Goal: Information Seeking & Learning: Learn about a topic

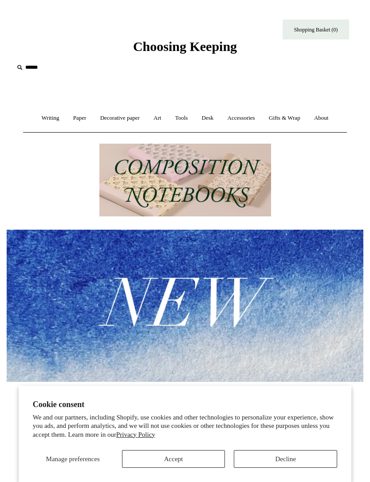
click at [192, 457] on button "Accept" at bounding box center [173, 460] width 103 height 18
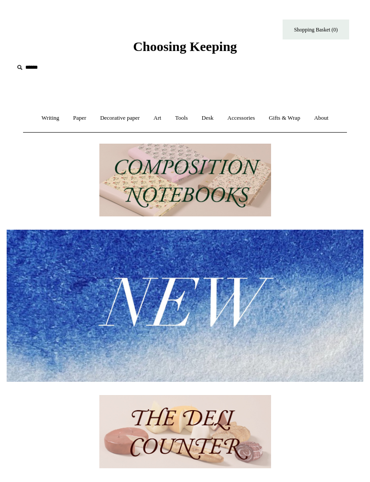
click at [202, 285] on img at bounding box center [185, 306] width 357 height 152
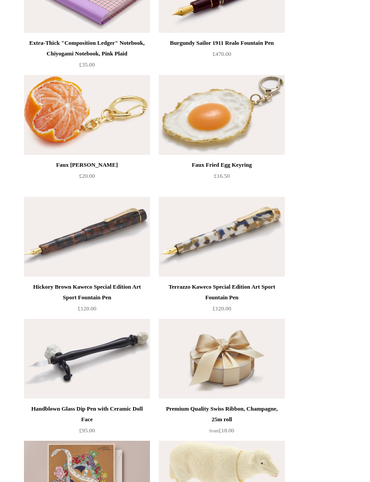
scroll to position [555, 0]
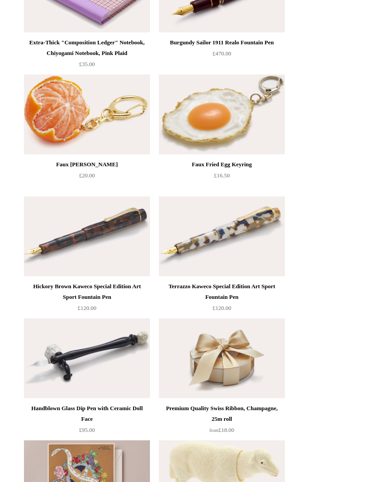
click at [47, 119] on img at bounding box center [87, 115] width 126 height 80
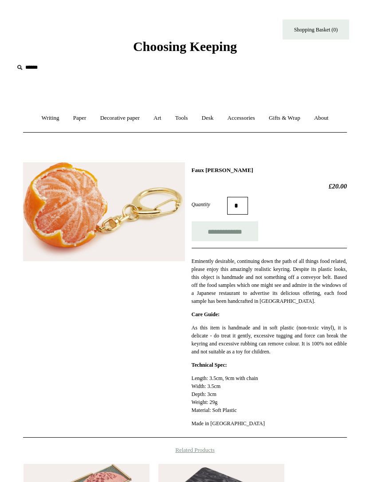
click at [131, 198] on img at bounding box center [104, 211] width 162 height 99
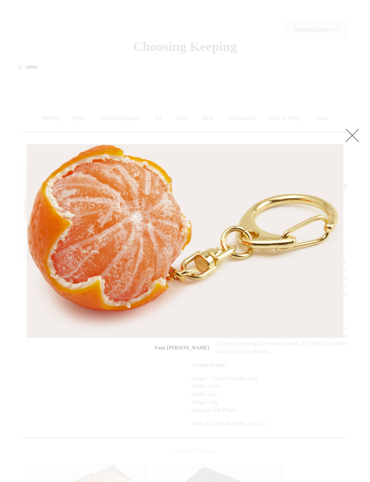
click at [134, 377] on div at bounding box center [185, 425] width 370 height 851
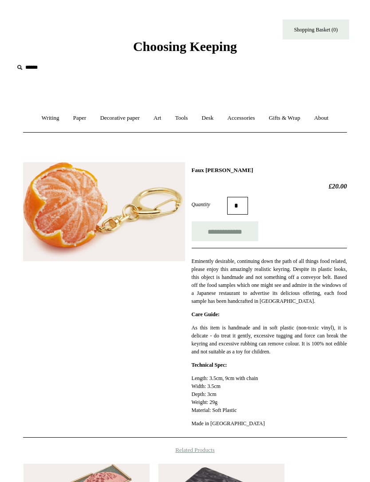
click at [158, 120] on link "Art +" at bounding box center [157, 119] width 20 height 24
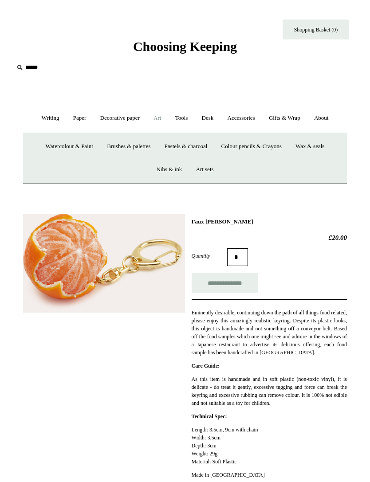
click at [61, 146] on link "Watercolour & Paint" at bounding box center [70, 147] width 60 height 24
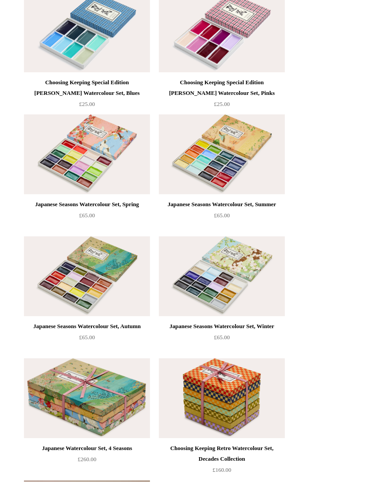
scroll to position [160, 0]
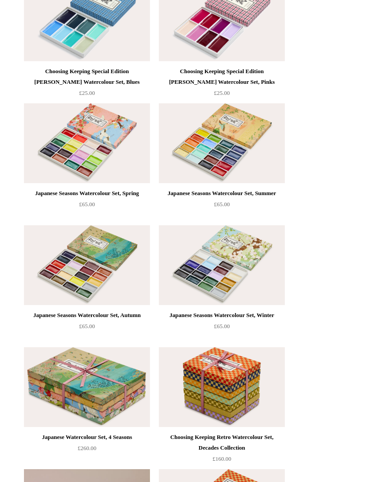
click at [221, 258] on img at bounding box center [222, 265] width 126 height 80
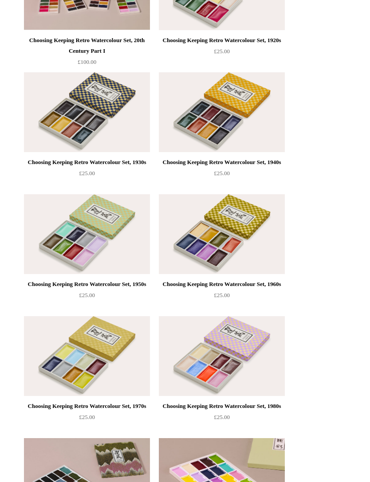
scroll to position [680, 0]
click at [237, 112] on img at bounding box center [222, 112] width 126 height 80
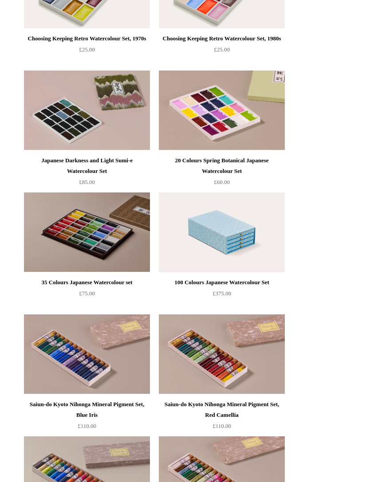
scroll to position [1049, 0]
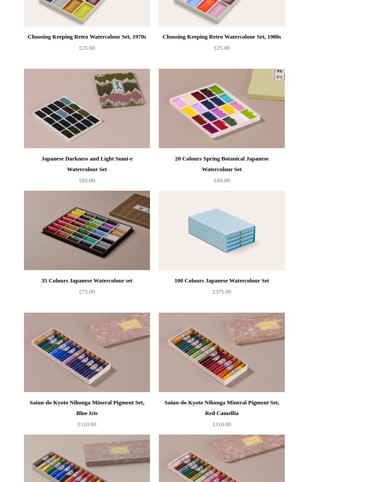
click at [45, 115] on img at bounding box center [87, 109] width 126 height 80
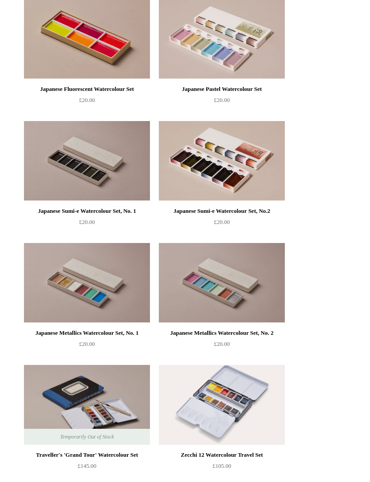
scroll to position [1973, 0]
click at [60, 158] on img at bounding box center [87, 161] width 126 height 80
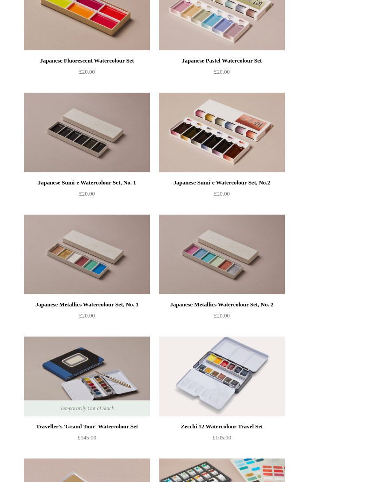
click at [246, 131] on img at bounding box center [222, 133] width 126 height 80
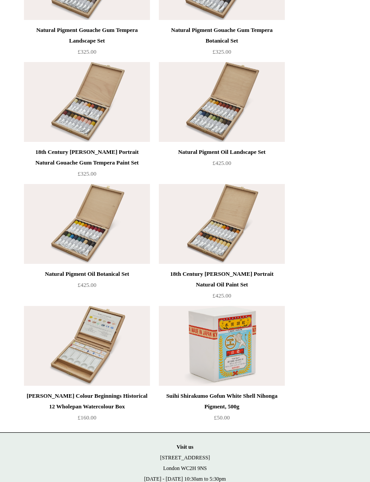
scroll to position [2947, 0]
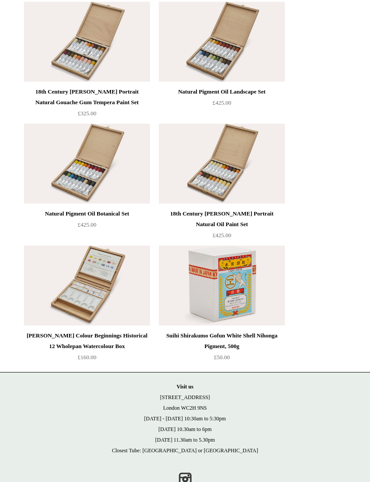
click at [225, 280] on img at bounding box center [222, 286] width 126 height 80
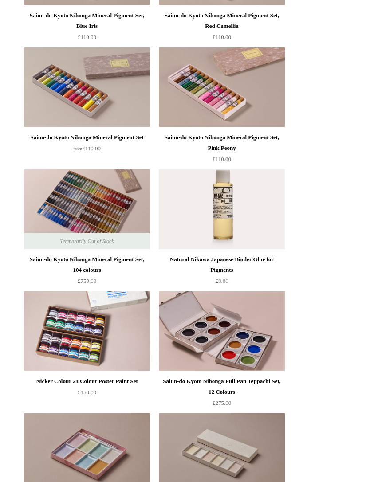
scroll to position [1437, 0]
click at [222, 208] on img at bounding box center [222, 210] width 126 height 80
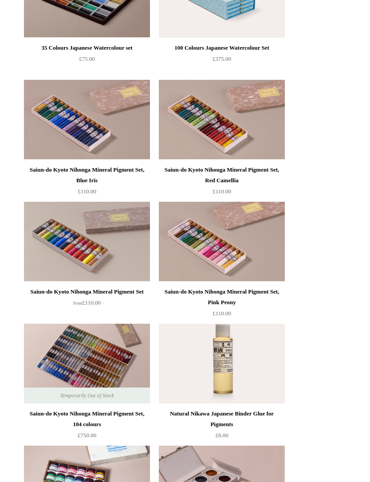
scroll to position [1282, 0]
click at [123, 353] on img at bounding box center [87, 364] width 126 height 80
click at [53, 112] on img at bounding box center [87, 120] width 126 height 80
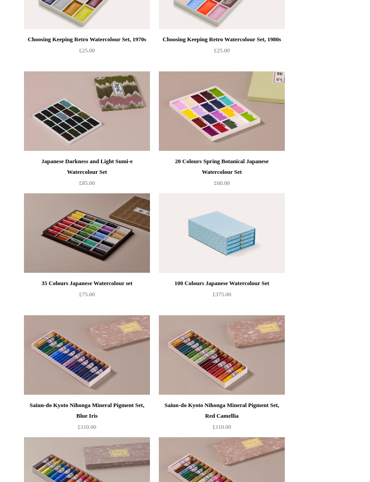
scroll to position [1047, 0]
click at [232, 223] on img at bounding box center [222, 234] width 126 height 80
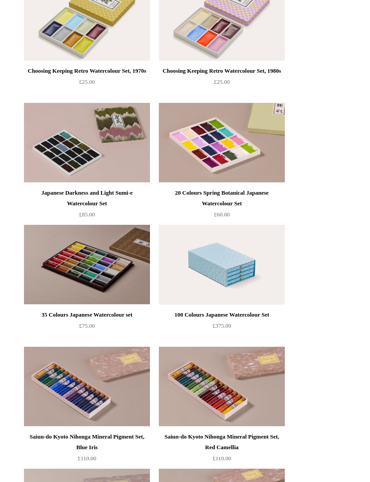
scroll to position [1013, 0]
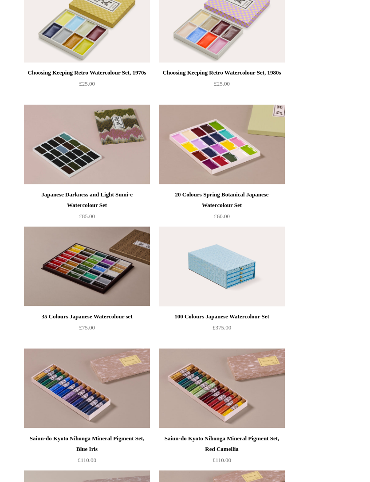
click at [114, 265] on img at bounding box center [87, 267] width 126 height 80
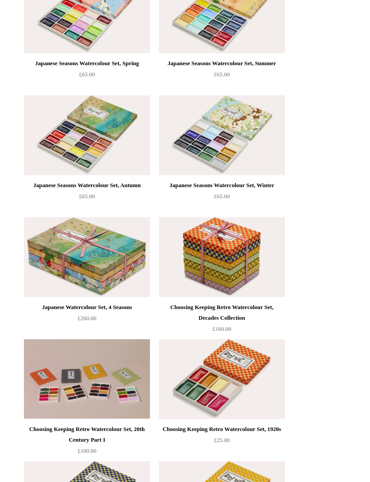
scroll to position [289, 0]
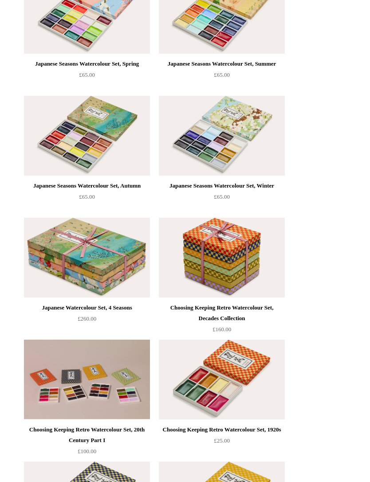
click at [117, 256] on img at bounding box center [87, 258] width 126 height 80
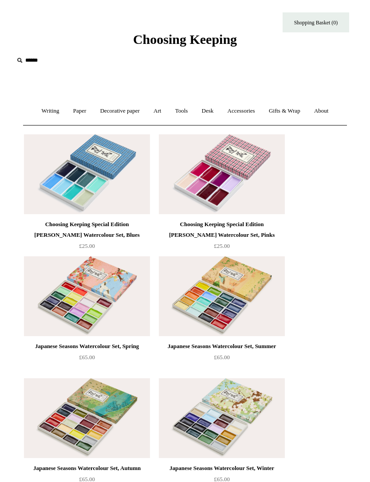
scroll to position [0, 0]
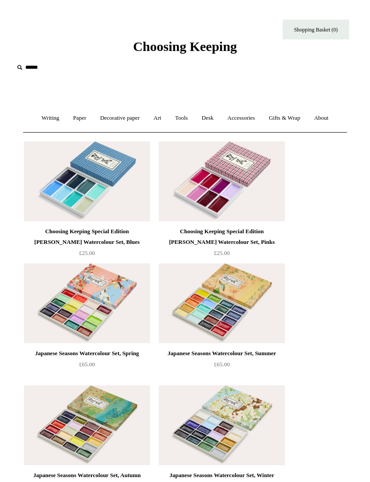
click at [246, 120] on link "Accessories +" at bounding box center [241, 119] width 40 height 24
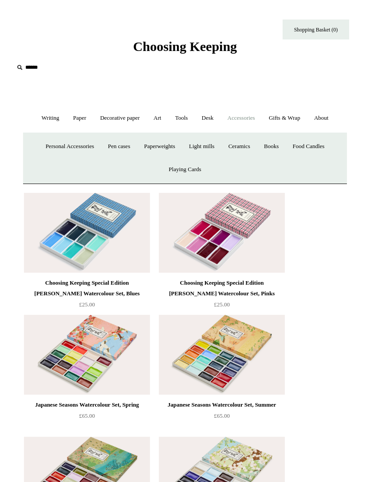
click at [252, 146] on link "Ceramics +" at bounding box center [239, 147] width 34 height 24
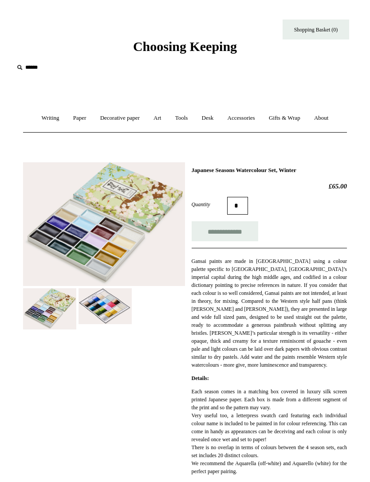
click at [109, 301] on img at bounding box center [105, 307] width 53 height 36
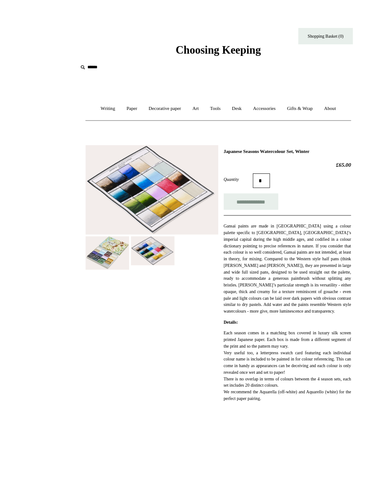
scroll to position [28, 0]
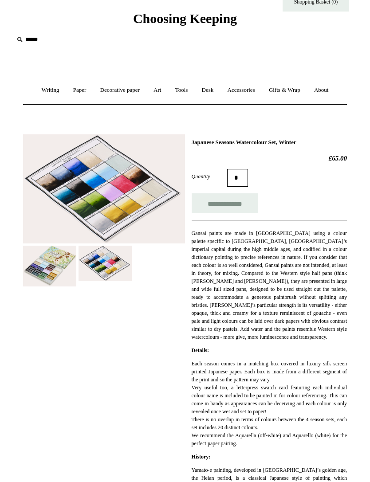
click at [57, 264] on img at bounding box center [49, 266] width 53 height 41
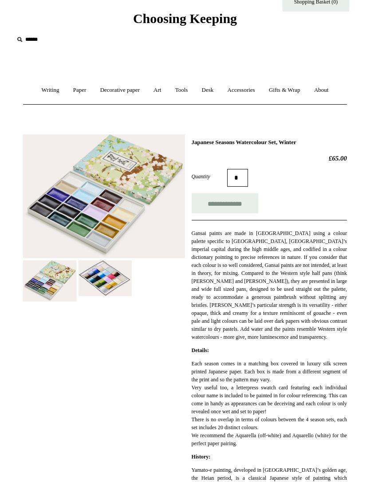
click at [117, 221] on img at bounding box center [104, 196] width 162 height 124
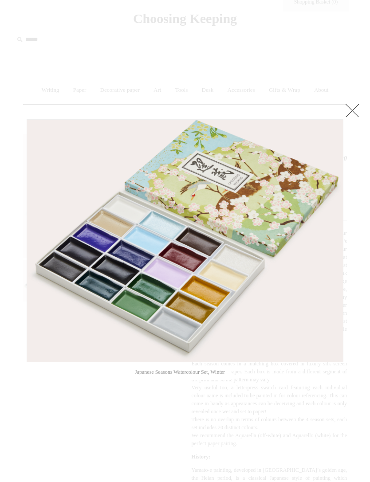
click at [352, 107] on link at bounding box center [353, 111] width 18 height 18
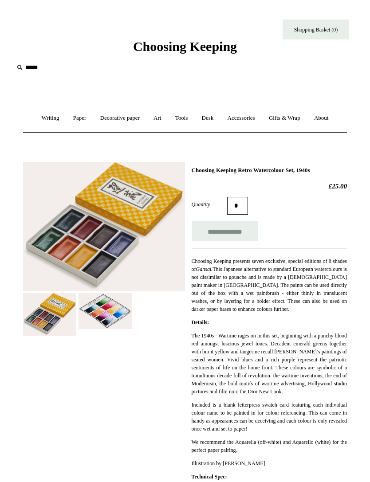
click at [121, 313] on img at bounding box center [105, 311] width 53 height 36
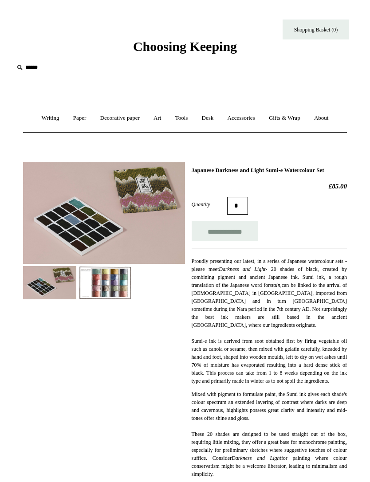
click at [111, 282] on img at bounding box center [105, 282] width 53 height 33
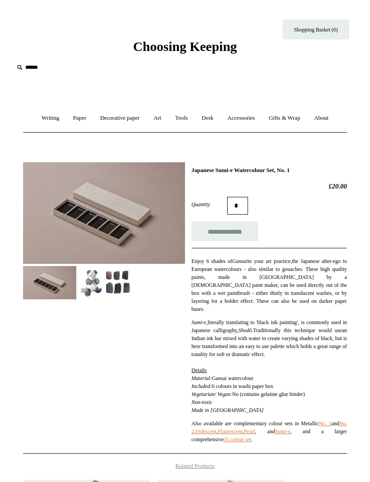
click at [118, 282] on img at bounding box center [105, 282] width 53 height 33
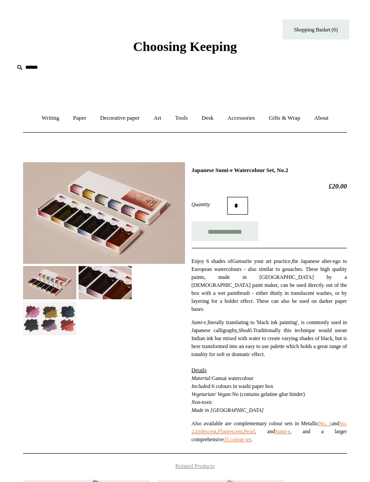
click at [63, 322] on img at bounding box center [49, 318] width 53 height 33
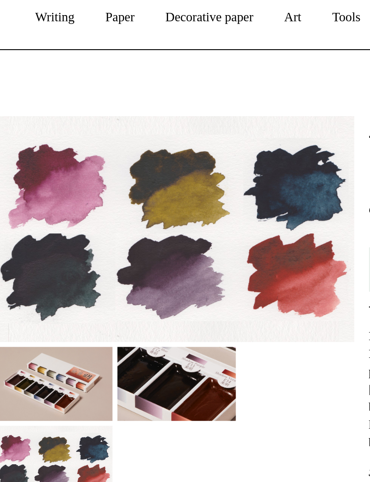
click at [83, 266] on img at bounding box center [105, 282] width 53 height 33
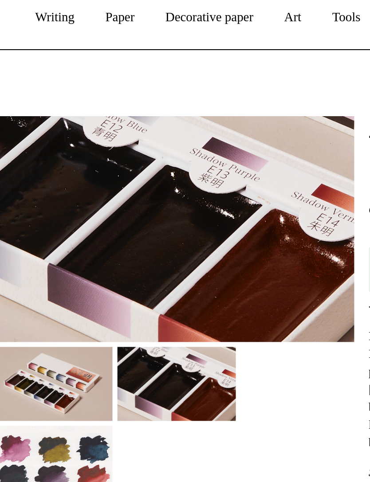
click at [38, 266] on img at bounding box center [49, 282] width 53 height 33
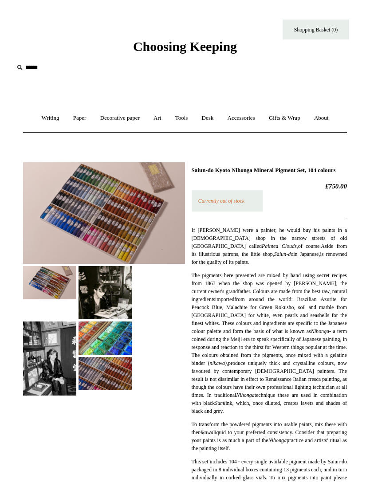
click at [118, 286] on img at bounding box center [105, 292] width 53 height 53
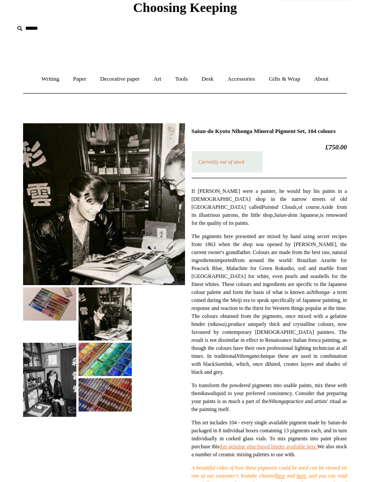
scroll to position [40, 0]
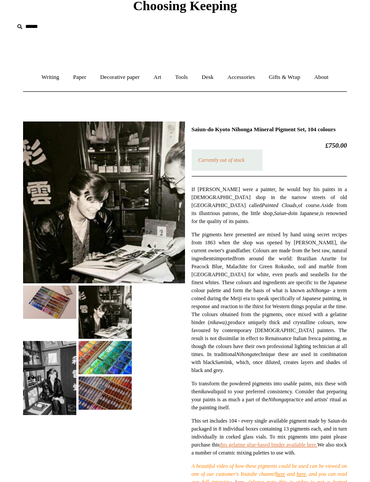
click at [49, 383] on img at bounding box center [49, 379] width 53 height 74
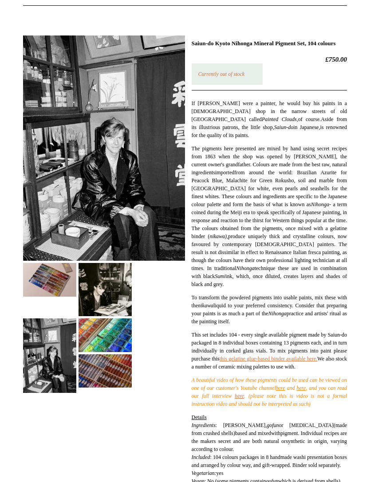
click at [111, 372] on img at bounding box center [105, 371] width 53 height 33
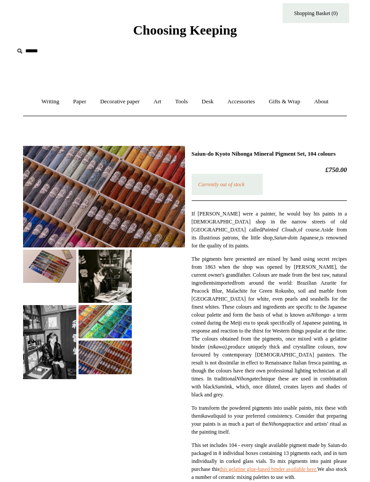
scroll to position [19, 0]
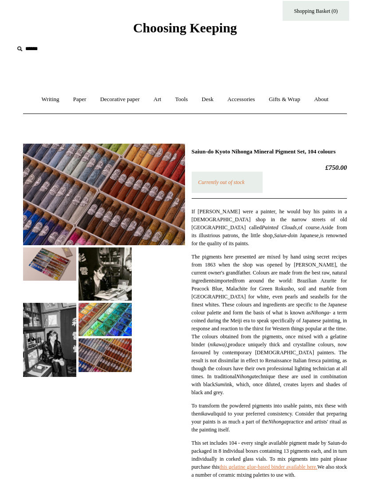
click at [109, 312] on img at bounding box center [105, 319] width 53 height 33
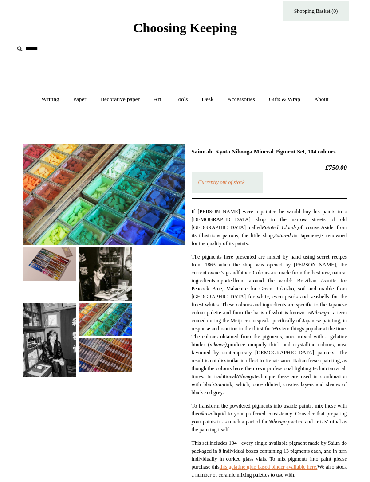
click at [55, 267] on img at bounding box center [49, 264] width 53 height 33
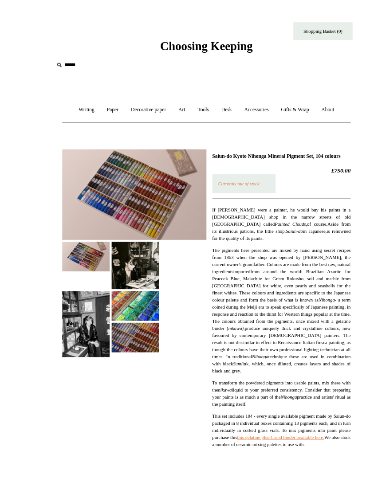
scroll to position [0, 0]
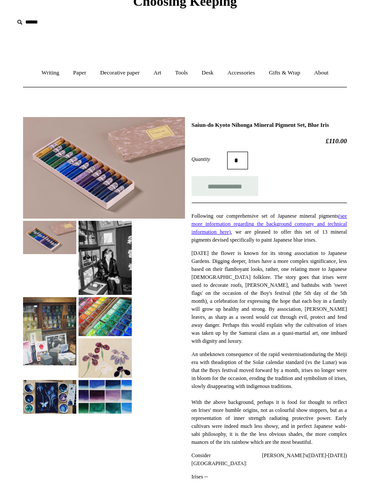
scroll to position [38, 0]
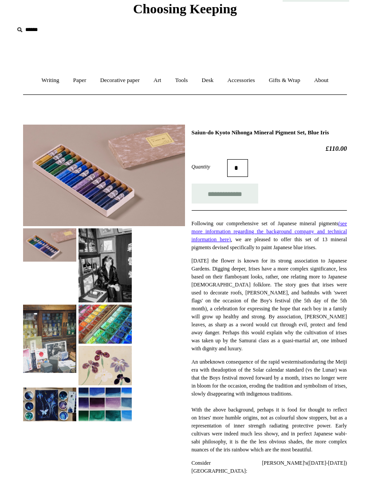
click at [115, 408] on img at bounding box center [105, 404] width 53 height 33
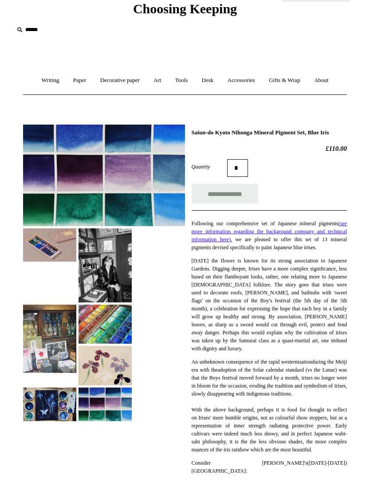
click at [117, 329] on img at bounding box center [105, 324] width 53 height 39
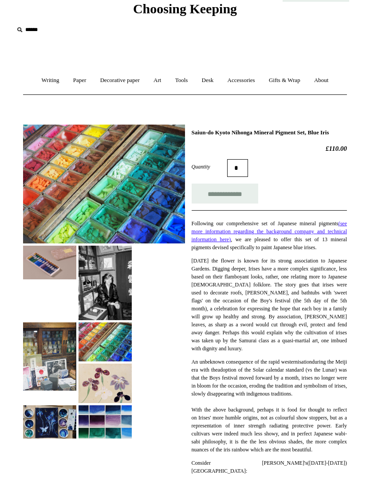
click at [55, 361] on img at bounding box center [49, 357] width 53 height 68
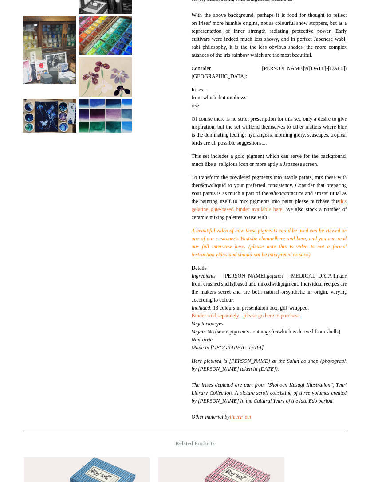
scroll to position [422, 0]
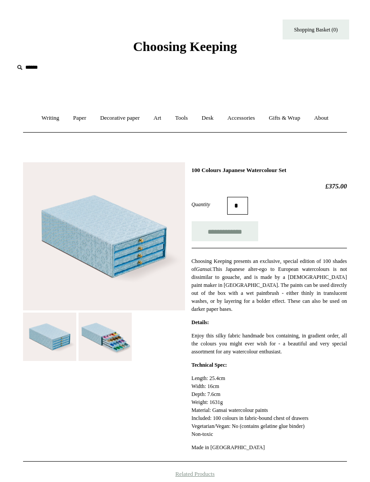
click at [112, 335] on img at bounding box center [105, 337] width 53 height 49
